Goal: Transaction & Acquisition: Obtain resource

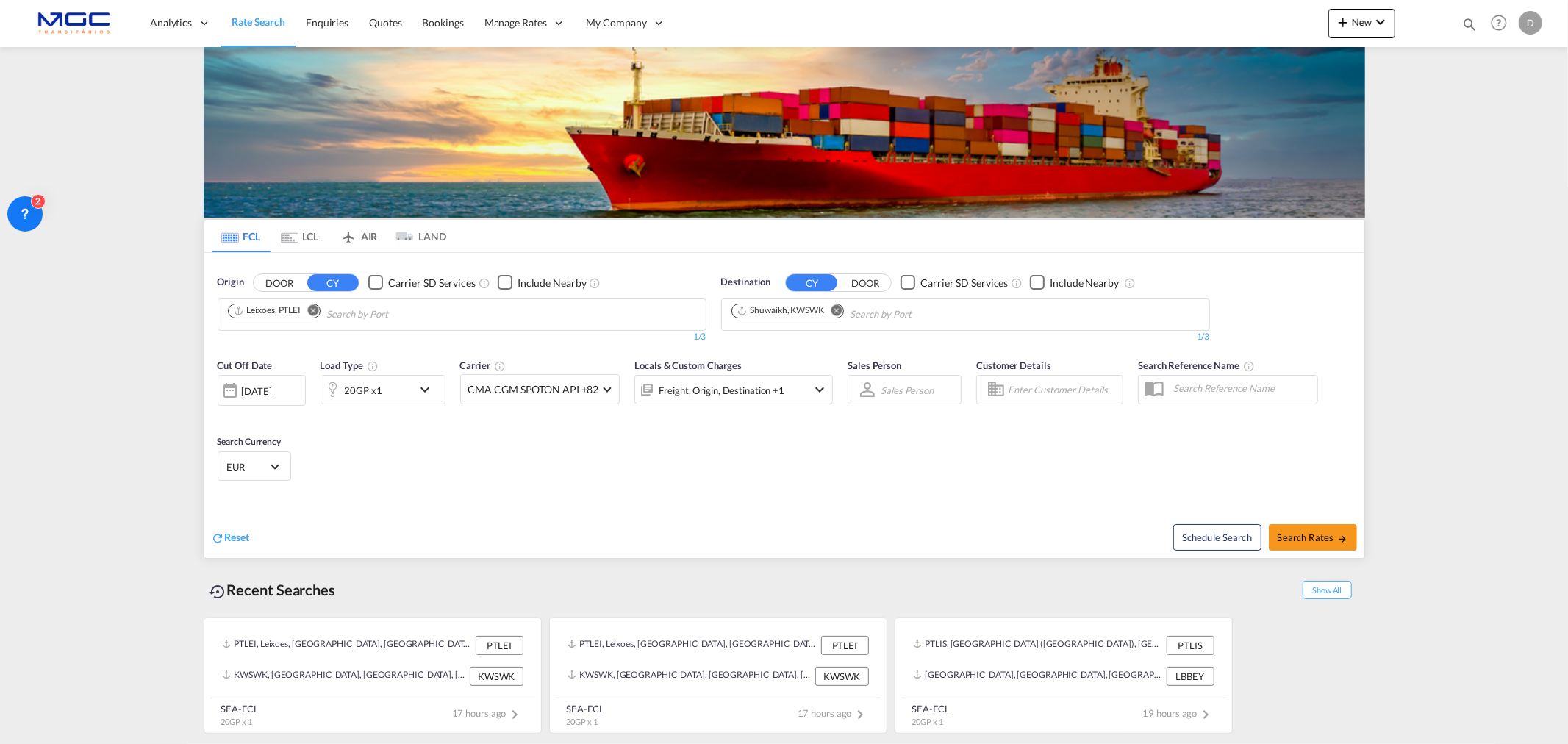
click at [838, 308] on md-icon "Remove" at bounding box center [837, 309] width 11 height 11
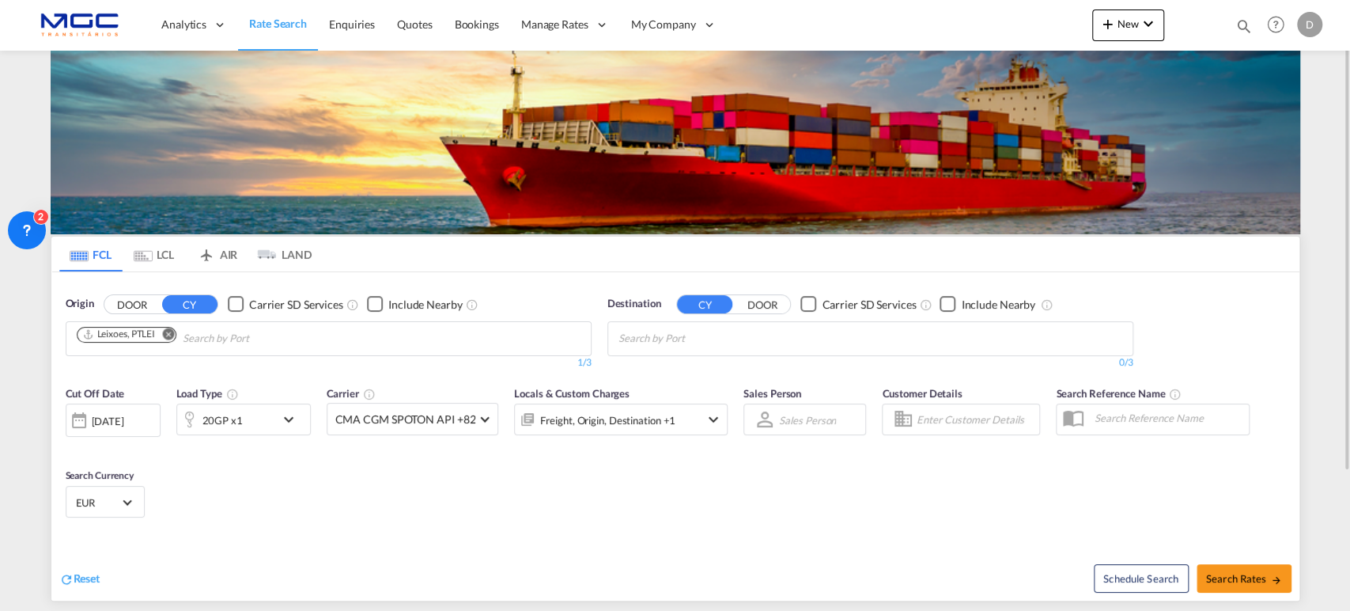
click at [171, 334] on md-icon "Remove" at bounding box center [168, 333] width 12 height 12
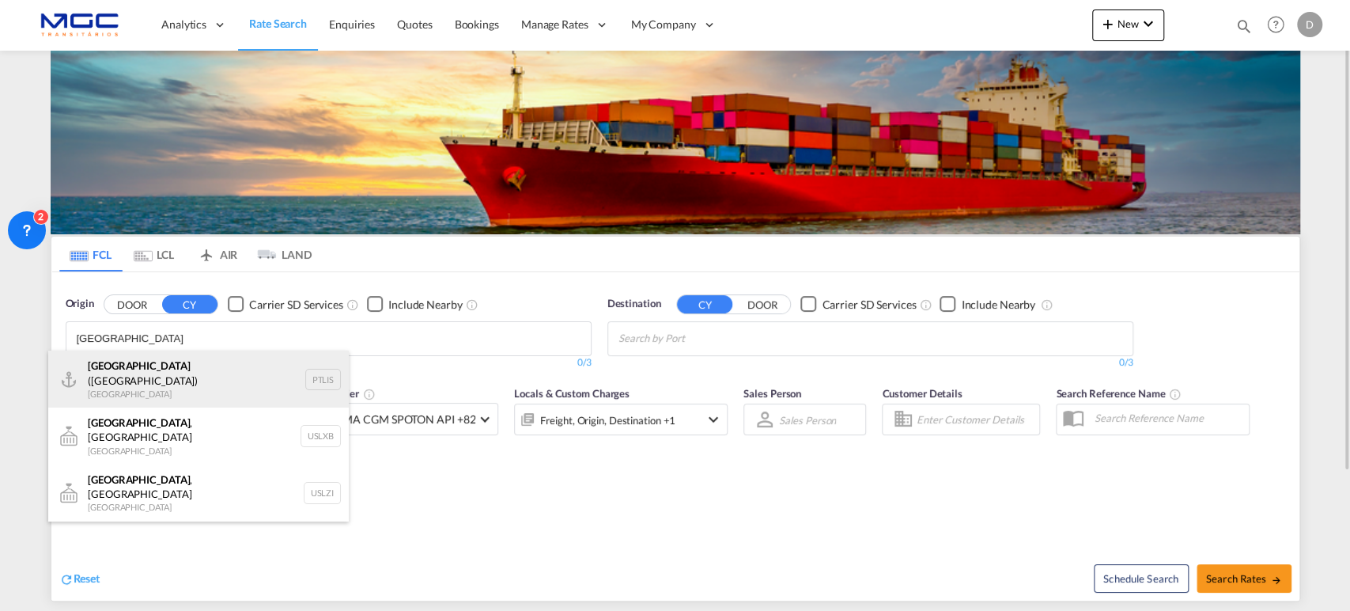
type input "[GEOGRAPHIC_DATA]"
click at [168, 376] on div "[GEOGRAPHIC_DATA] ([GEOGRAPHIC_DATA]) [GEOGRAPHIC_DATA] PTLIS" at bounding box center [198, 378] width 301 height 57
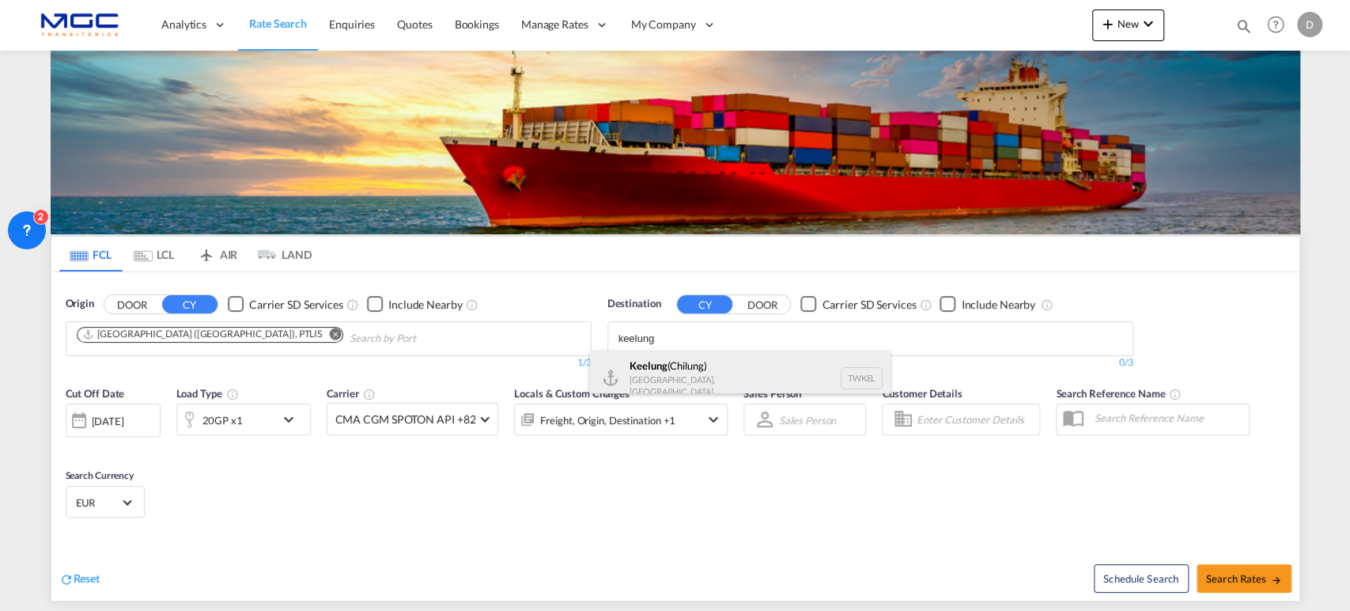
type input "keelung"
click at [768, 378] on div "Keelung ([GEOGRAPHIC_DATA]) [GEOGRAPHIC_DATA], [GEOGRAPHIC_DATA] TWKEL" at bounding box center [740, 377] width 301 height 55
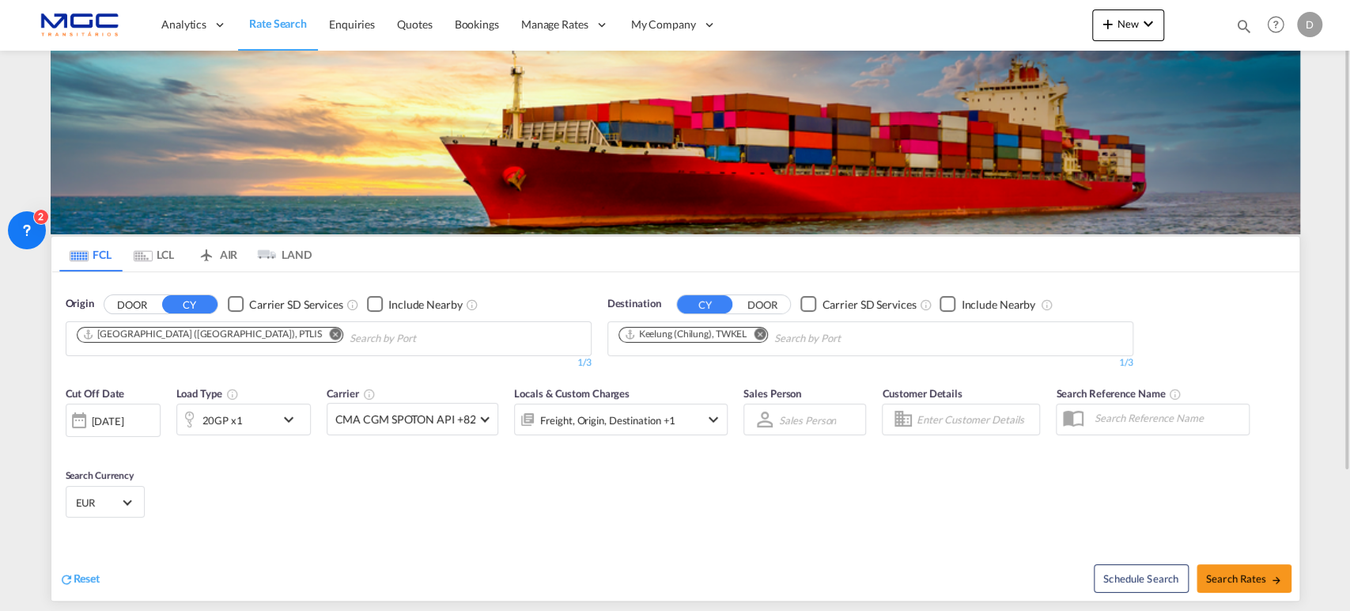
click at [284, 417] on md-icon "icon-chevron-down" at bounding box center [292, 419] width 27 height 19
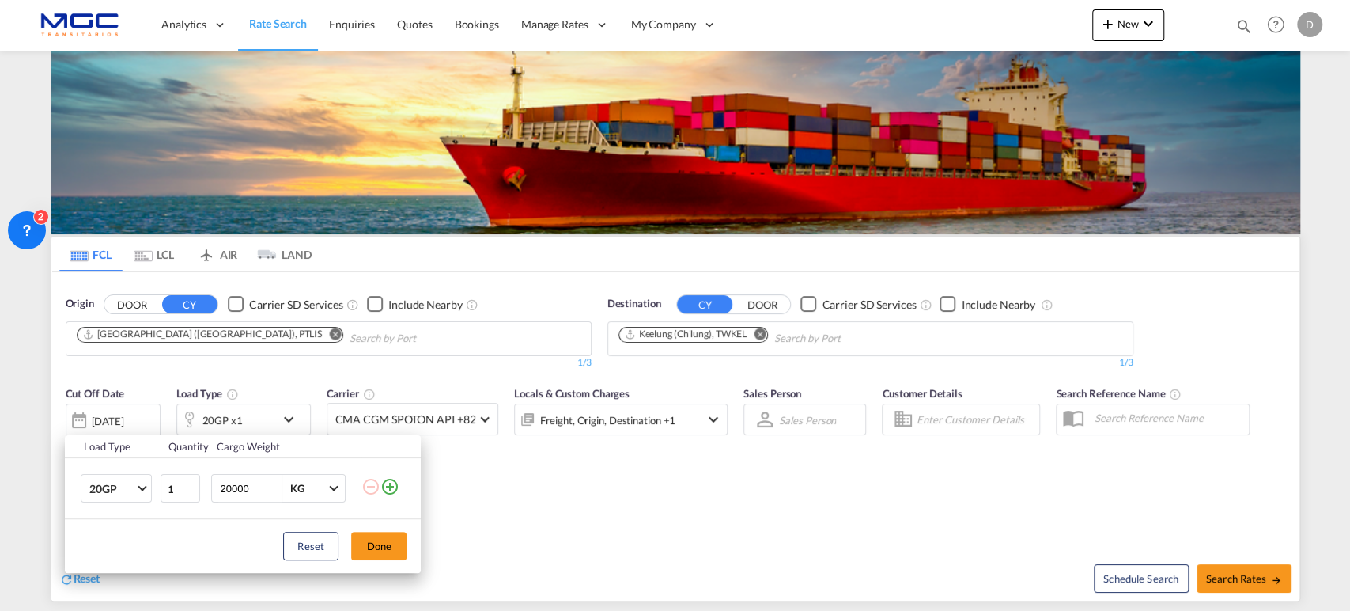
drag, startPoint x: 394, startPoint y: 489, endPoint x: 362, endPoint y: 494, distance: 32.1
click at [391, 486] on md-icon "icon-plus-circle-outline" at bounding box center [389, 486] width 19 height 19
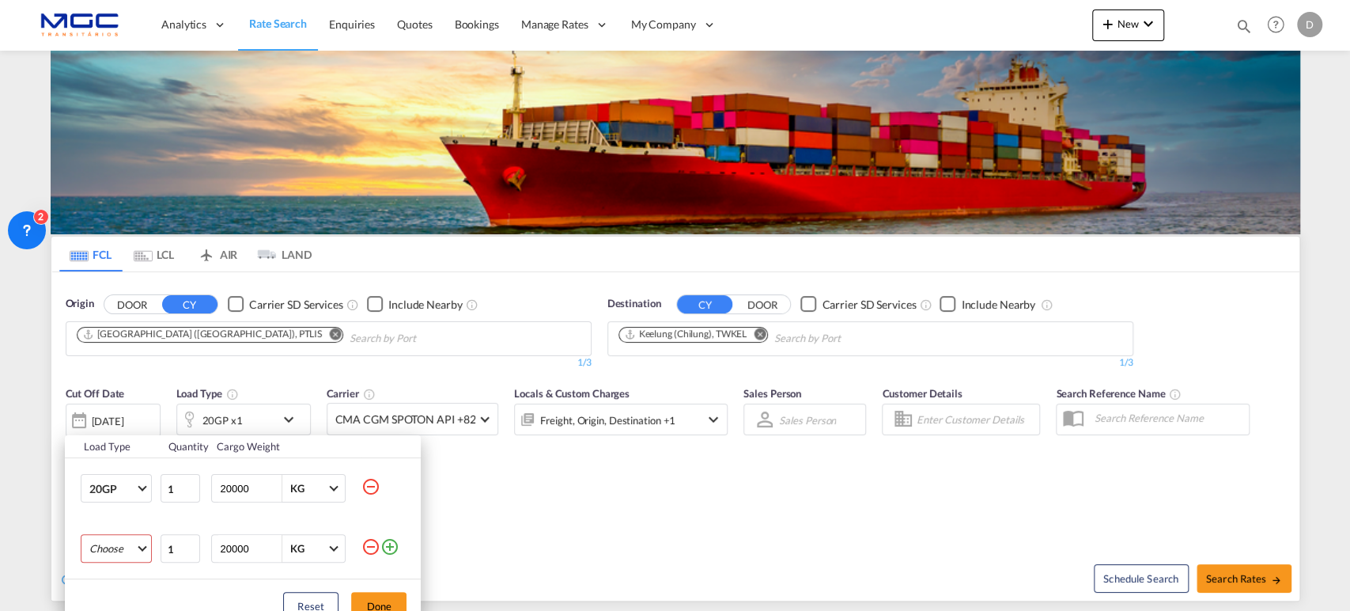
click at [134, 556] on md-select "Choose 20GP 40GP 40HC 45HC 20RE 40RE 40HR 20OT 40OT 20FR 40FR 40NR 20NR 45S 20T…" at bounding box center [116, 548] width 71 height 28
click at [124, 498] on md-option "40HC" at bounding box center [131, 496] width 108 height 38
click at [399, 606] on button "Done" at bounding box center [378, 606] width 55 height 28
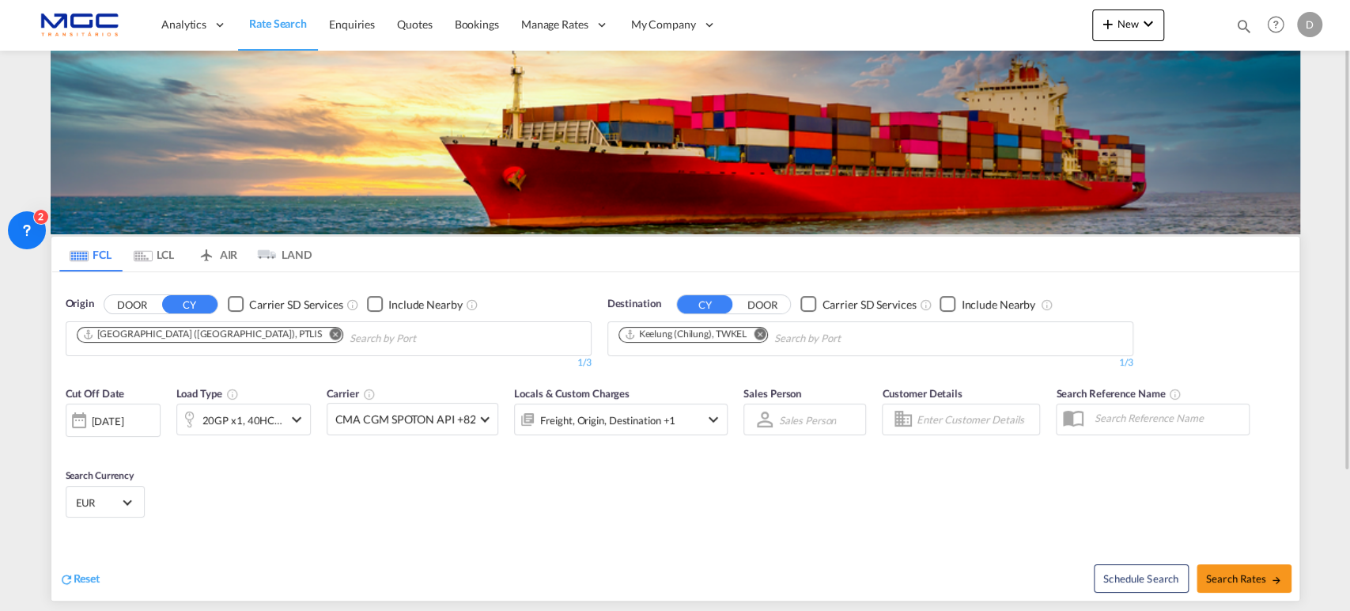
scroll to position [176, 0]
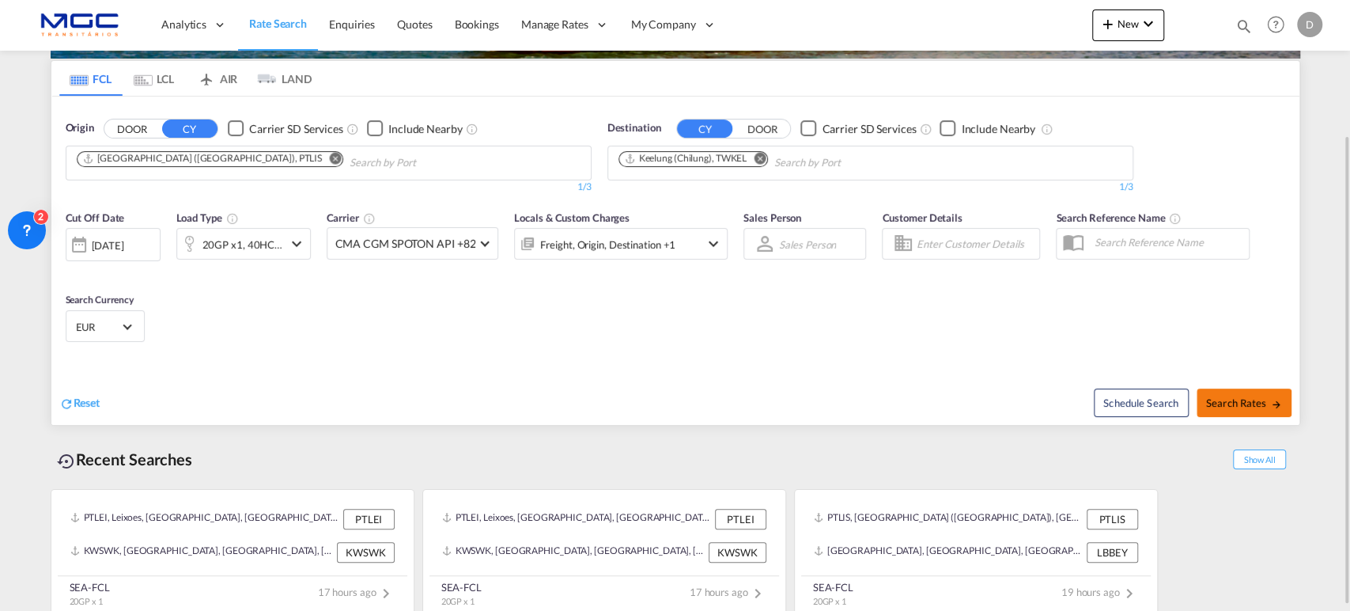
click at [1229, 400] on span "Search Rates" at bounding box center [1244, 402] width 76 height 13
type input "PTLIS to TWKEL / [DATE]"
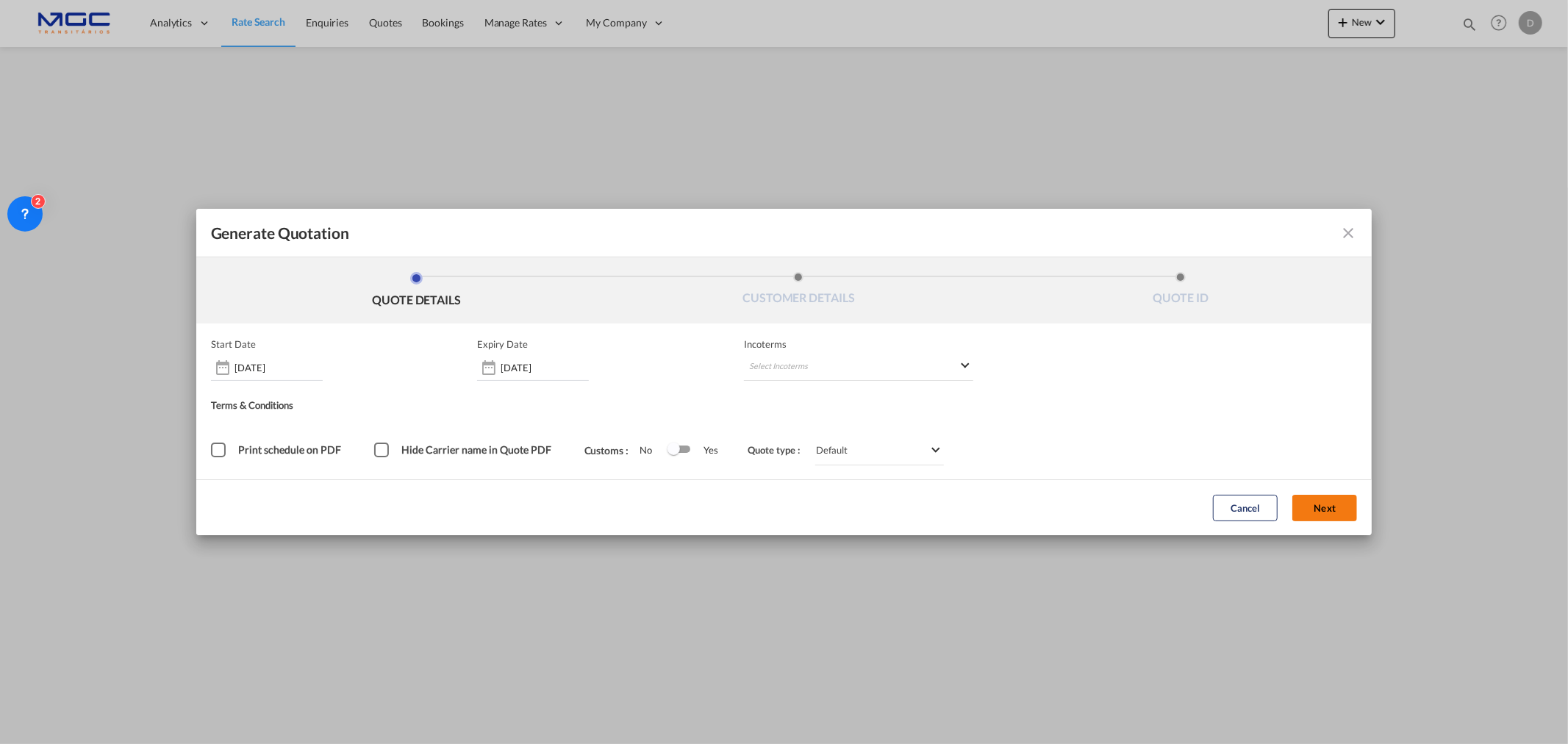
click at [1254, 512] on button "Next" at bounding box center [1325, 507] width 65 height 26
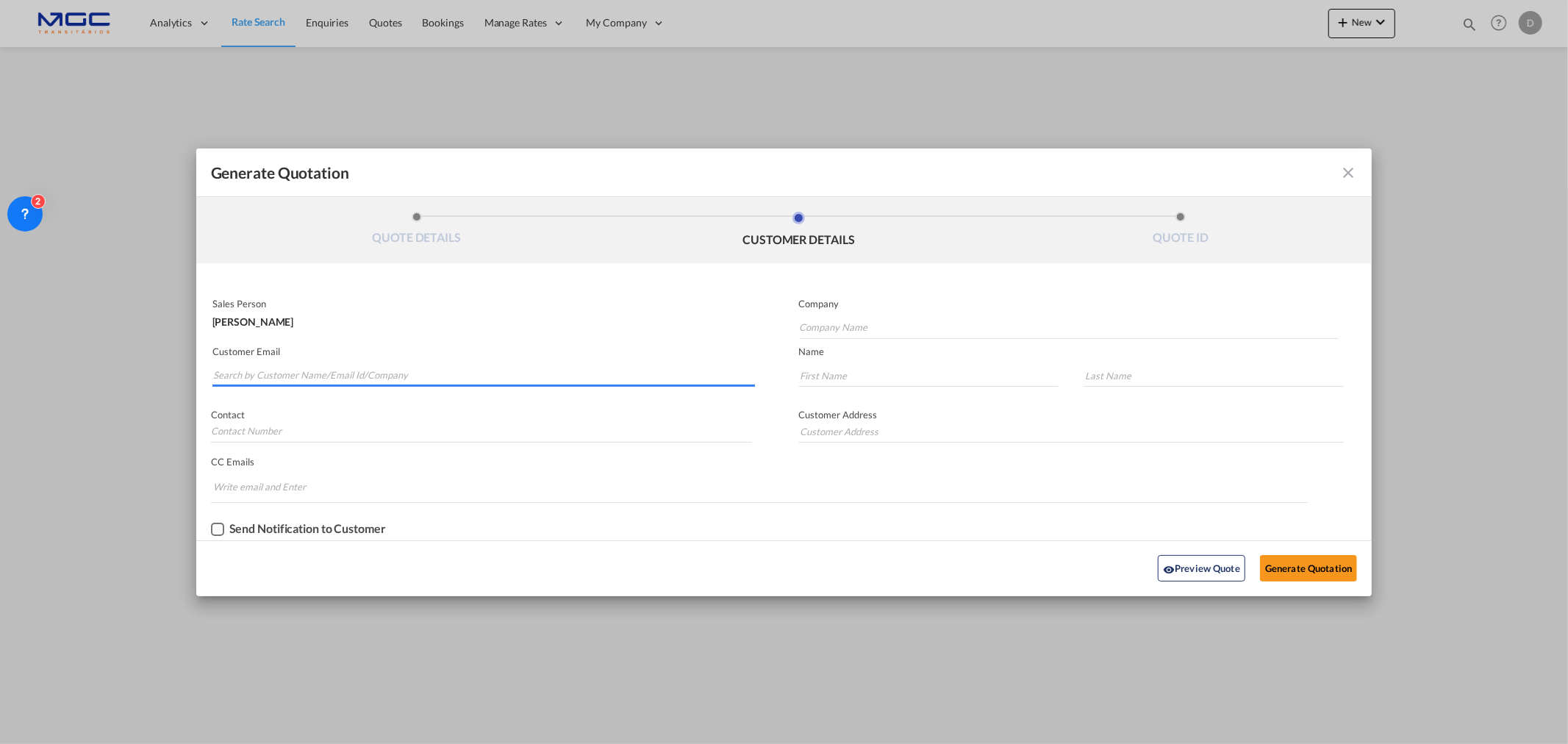
click at [371, 371] on input "Search by Customer Name/Email Id/Company" at bounding box center [483, 375] width 542 height 22
paste input "[EMAIL_ADDRESS][DOMAIN_NAME]"
type input "[EMAIL_ADDRESS][DOMAIN_NAME]"
click at [863, 324] on input "Company Name" at bounding box center [1070, 328] width 539 height 22
paste input "PELICAN LOGISTICS CO.,LTD."
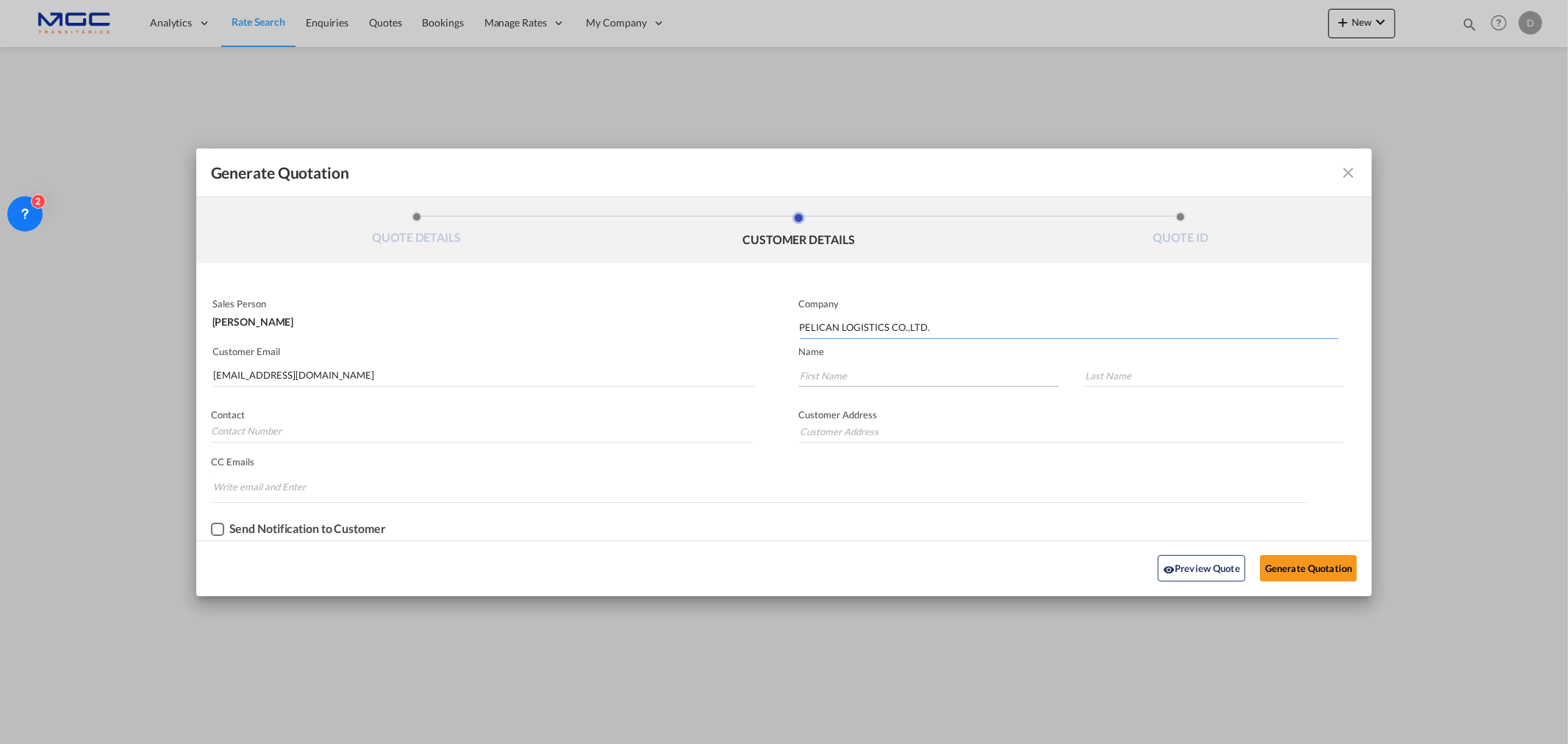
type input "PELICAN LOGISTICS CO.,LTD."
click at [865, 368] on input "Generate QuotationQUOTE ..." at bounding box center [929, 375] width 260 height 22
type input "."
click at [1254, 567] on button "Generate Quotation" at bounding box center [1309, 568] width 97 height 26
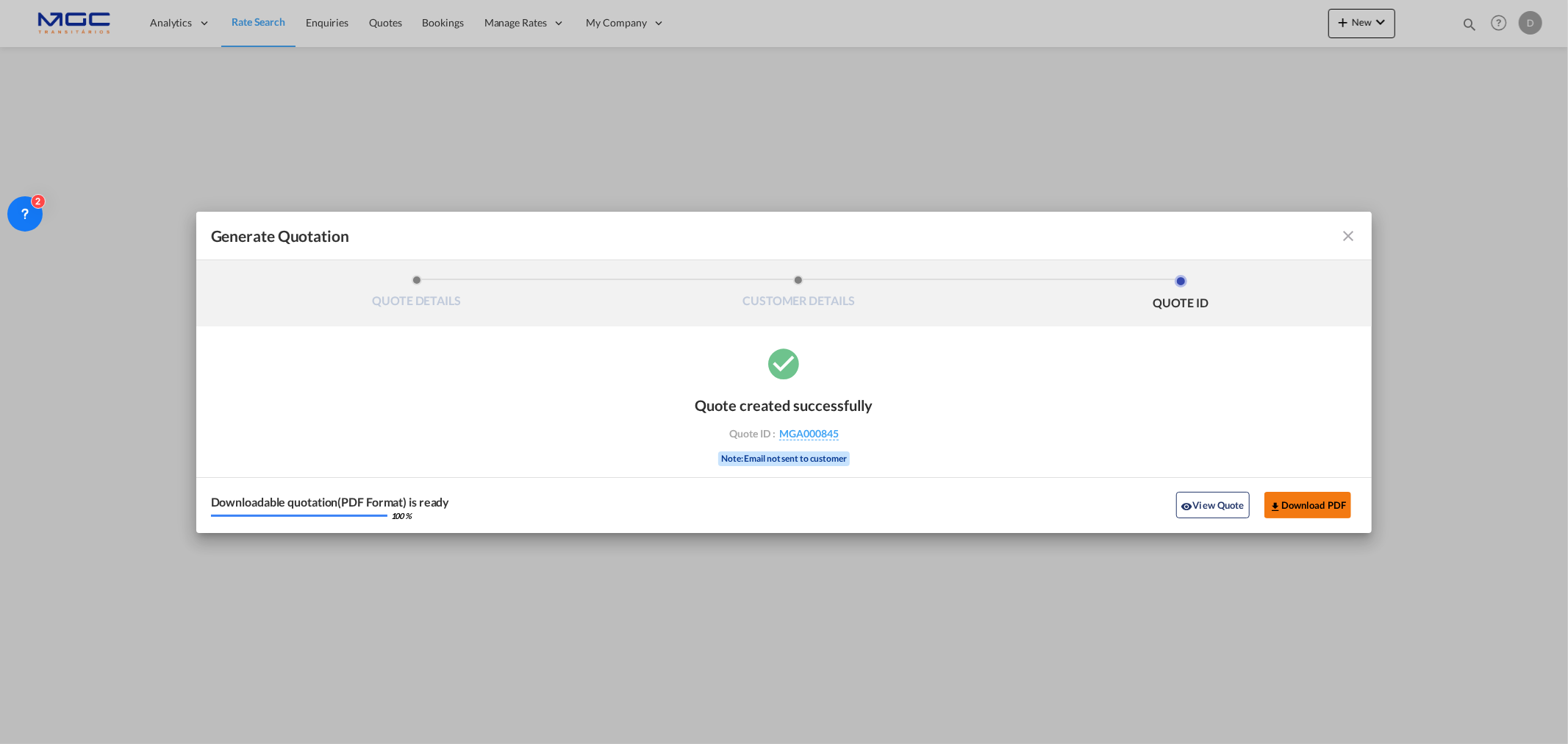
click at [1254, 517] on button "Download PDF" at bounding box center [1309, 504] width 87 height 26
click at [1254, 233] on md-icon "icon-close fg-AAA8AD cursor m-0" at bounding box center [1348, 235] width 18 height 18
